Goal: Task Accomplishment & Management: Use online tool/utility

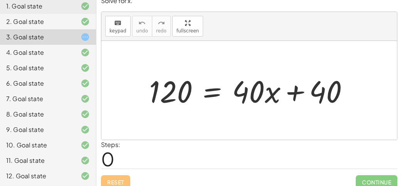
scroll to position [7, 0]
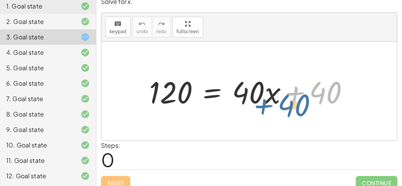
drag, startPoint x: 331, startPoint y: 90, endPoint x: 327, endPoint y: 90, distance: 3.9
click at [327, 90] on div at bounding box center [252, 91] width 214 height 40
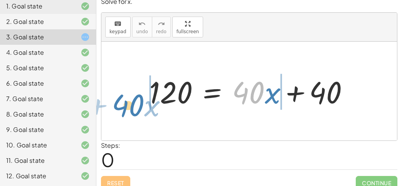
drag, startPoint x: 262, startPoint y: 94, endPoint x: 141, endPoint y: 90, distance: 121.2
click at [141, 90] on div "· 40 + · x 120 = + · 40 · x + 40" at bounding box center [249, 91] width 223 height 44
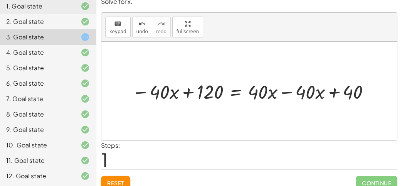
click at [298, 87] on div at bounding box center [252, 91] width 249 height 26
click at [286, 90] on div at bounding box center [252, 91] width 249 height 26
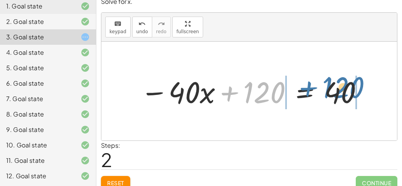
drag, startPoint x: 246, startPoint y: 72, endPoint x: 327, endPoint y: 65, distance: 82.1
click at [327, 65] on div "120 = + · 40 · x + 40 − · 40 · x + 120 = + · 40 · x − · 40 · x + 40 − · 40 · x …" at bounding box center [249, 91] width 296 height 99
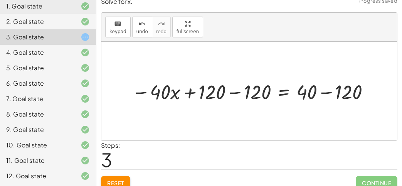
click at [339, 90] on div at bounding box center [252, 91] width 248 height 27
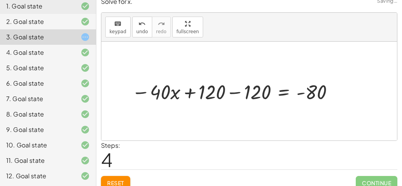
click at [274, 91] on div at bounding box center [234, 91] width 213 height 27
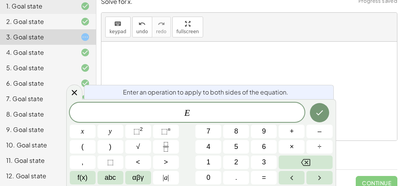
click at [277, 69] on div at bounding box center [249, 91] width 296 height 99
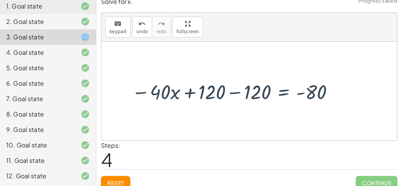
click at [249, 96] on div at bounding box center [234, 91] width 213 height 27
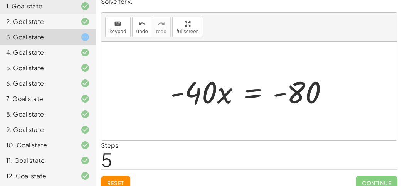
click at [249, 96] on div at bounding box center [253, 91] width 172 height 40
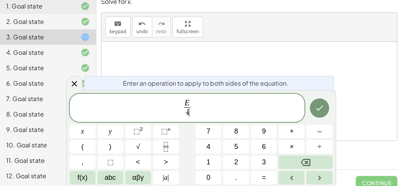
click at [305, 37] on div "keyboard keypad undo [PERSON_NAME] redo fullscreen" at bounding box center [249, 27] width 296 height 29
click at [325, 110] on button "Done" at bounding box center [319, 107] width 19 height 19
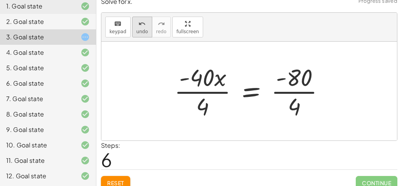
click at [138, 22] on icon "undo" at bounding box center [141, 23] width 7 height 9
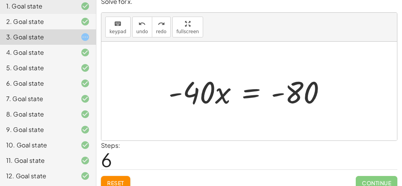
click at [252, 99] on div at bounding box center [251, 91] width 172 height 40
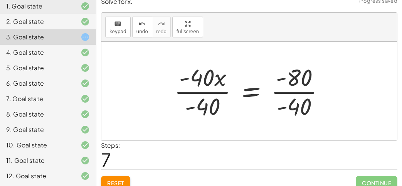
click at [279, 94] on div at bounding box center [252, 90] width 164 height 59
click at [275, 93] on div at bounding box center [252, 90] width 164 height 59
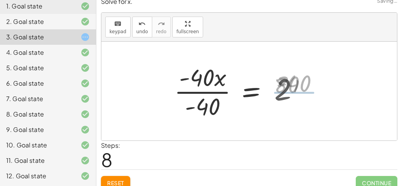
click at [214, 93] on div at bounding box center [237, 90] width 135 height 59
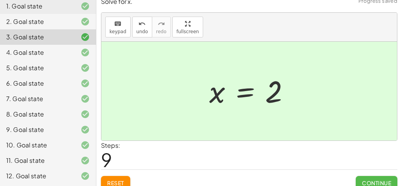
click at [393, 183] on button "Continue" at bounding box center [377, 183] width 42 height 14
